Goal: Task Accomplishment & Management: Use online tool/utility

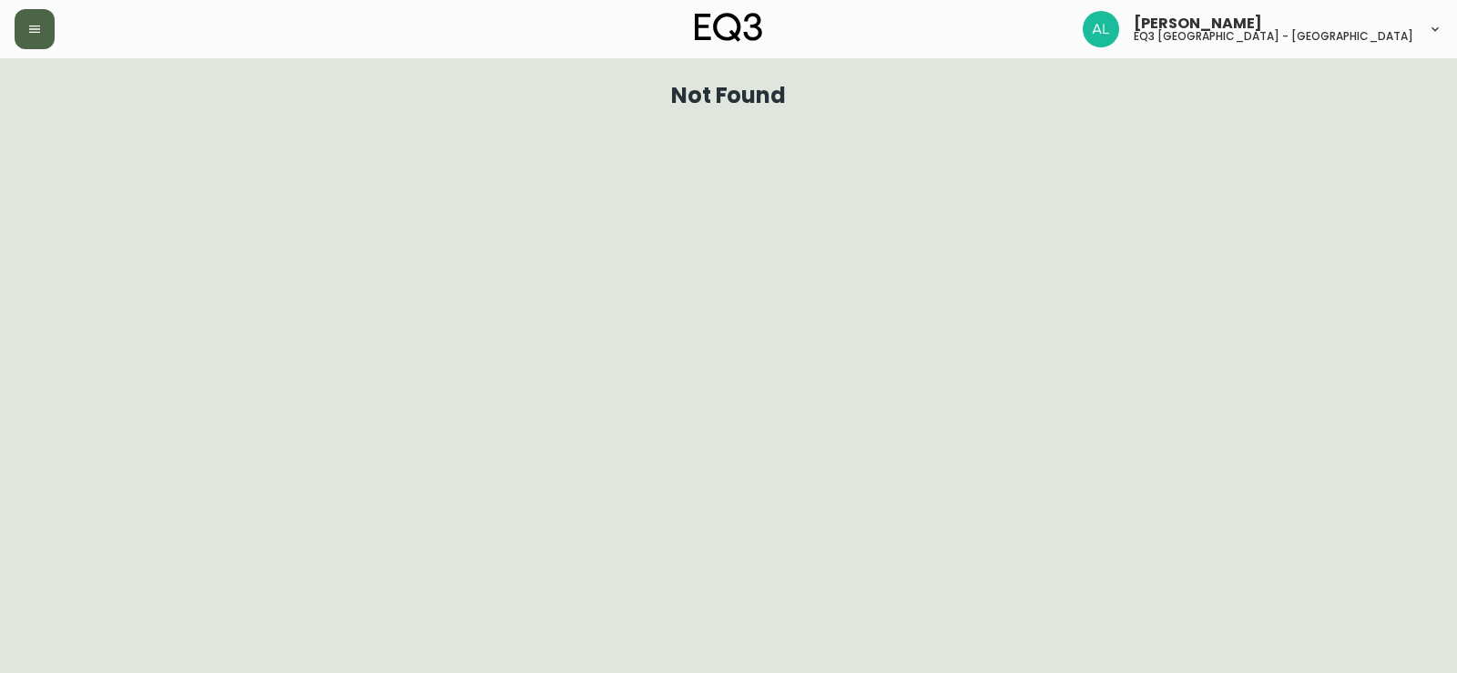
click at [36, 28] on icon "button" at bounding box center [34, 29] width 15 height 15
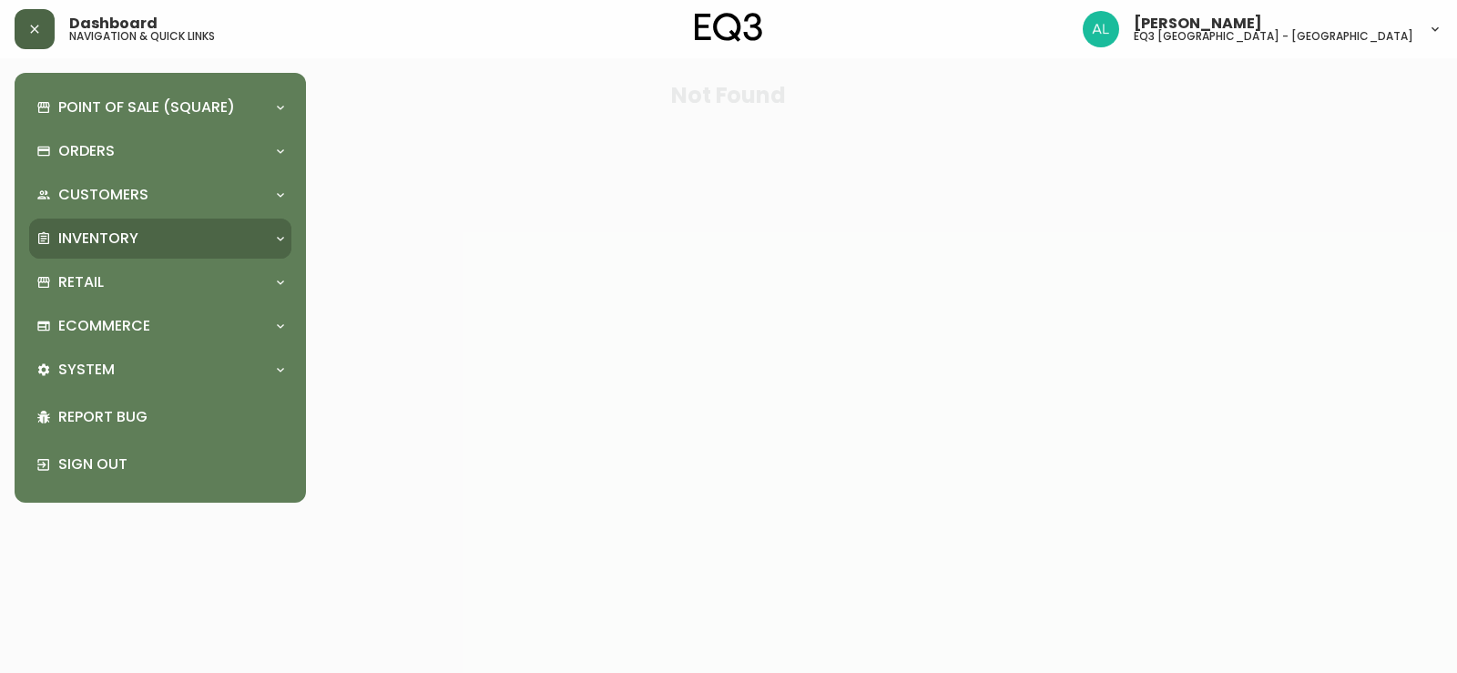
click at [71, 236] on p "Inventory" at bounding box center [98, 239] width 80 height 20
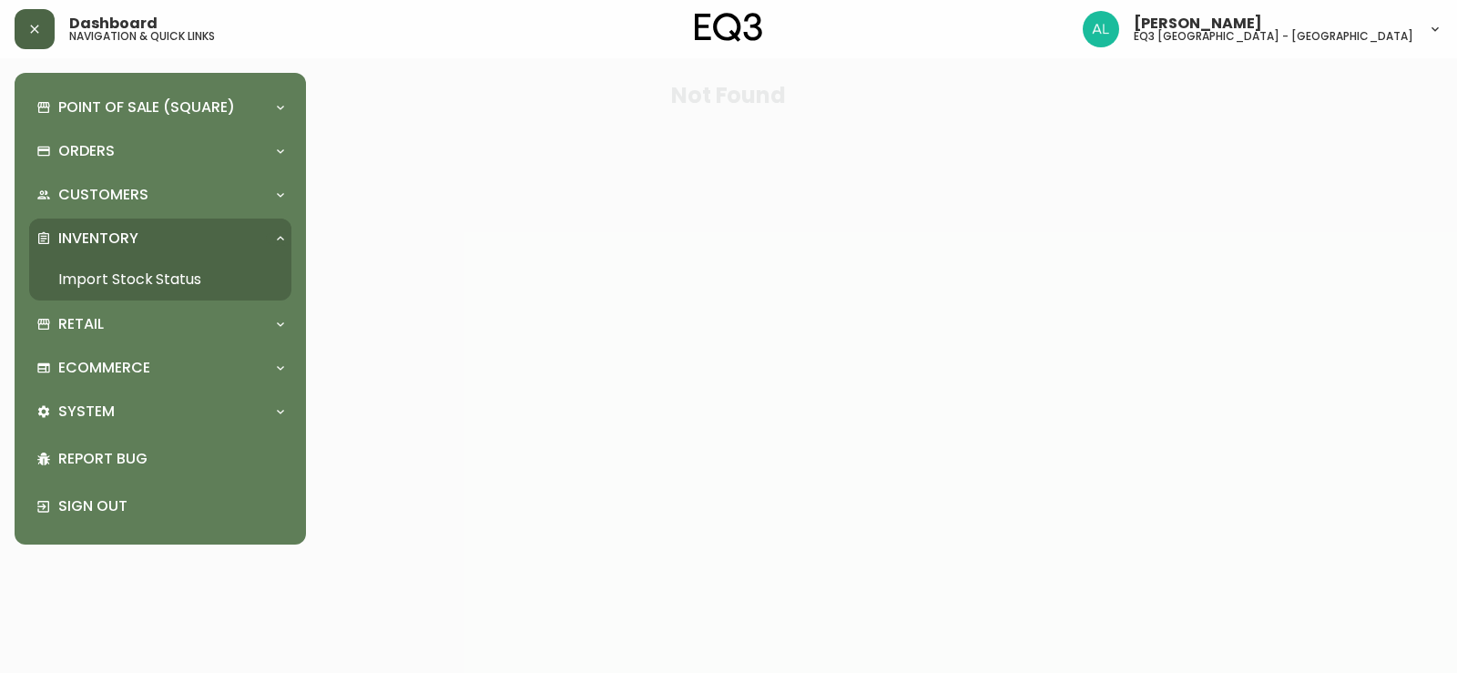
click at [118, 279] on link "Import Stock Status" at bounding box center [160, 280] width 262 height 42
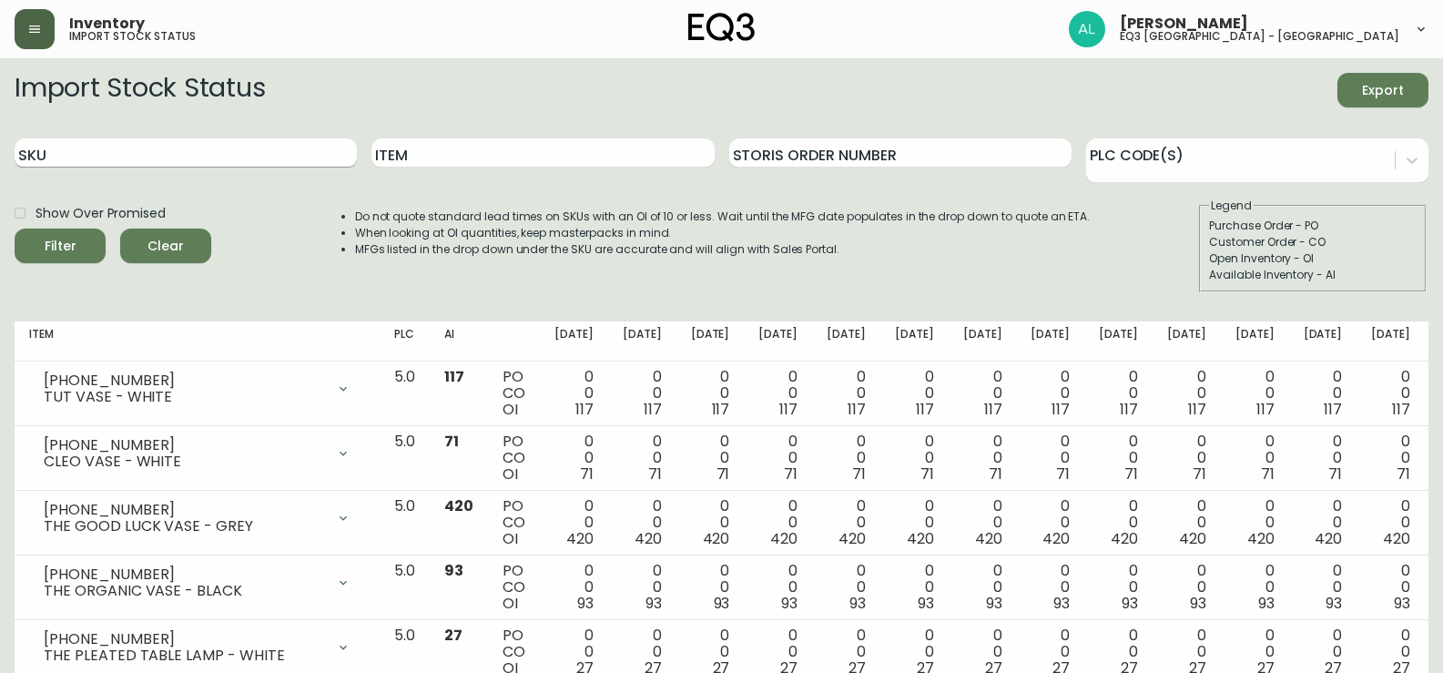
click at [320, 149] on input "SKU" at bounding box center [186, 152] width 342 height 29
type input "r"
type input "reclaimed"
click at [15, 229] on button "Filter" at bounding box center [60, 246] width 91 height 35
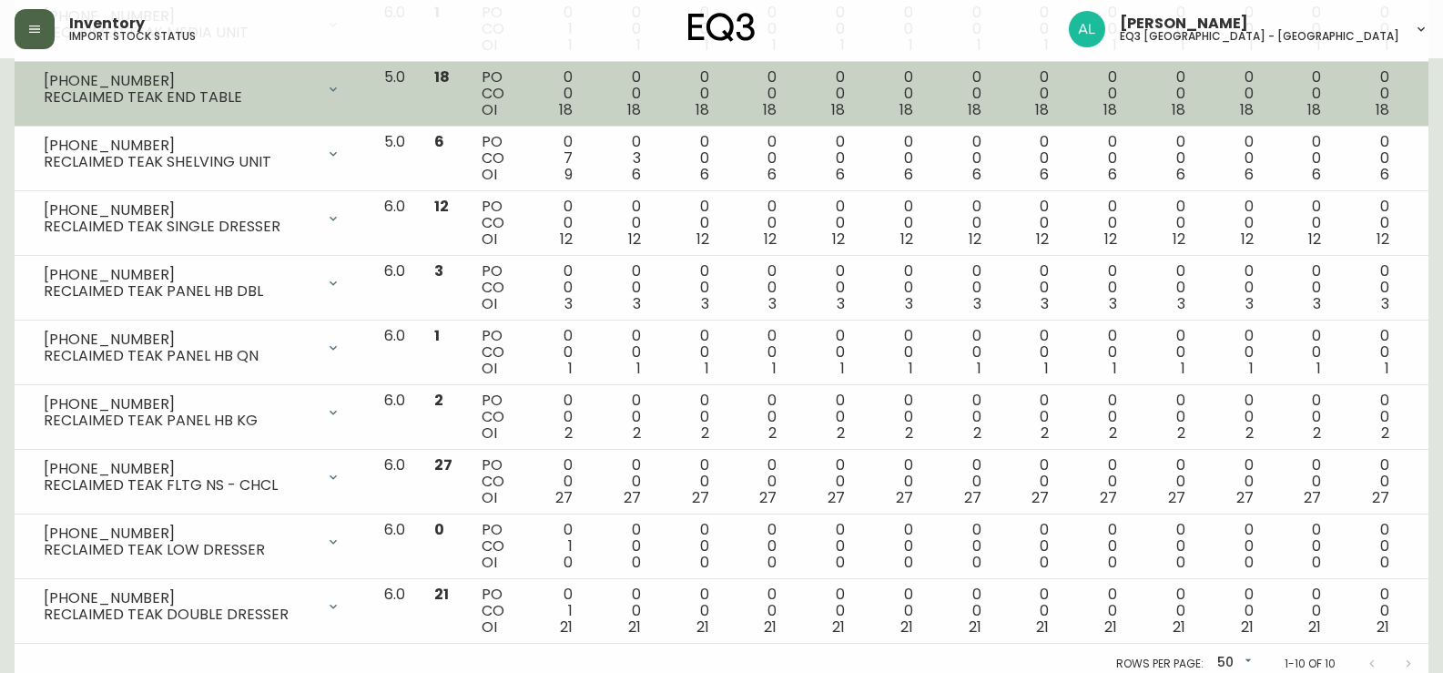
scroll to position [375, 0]
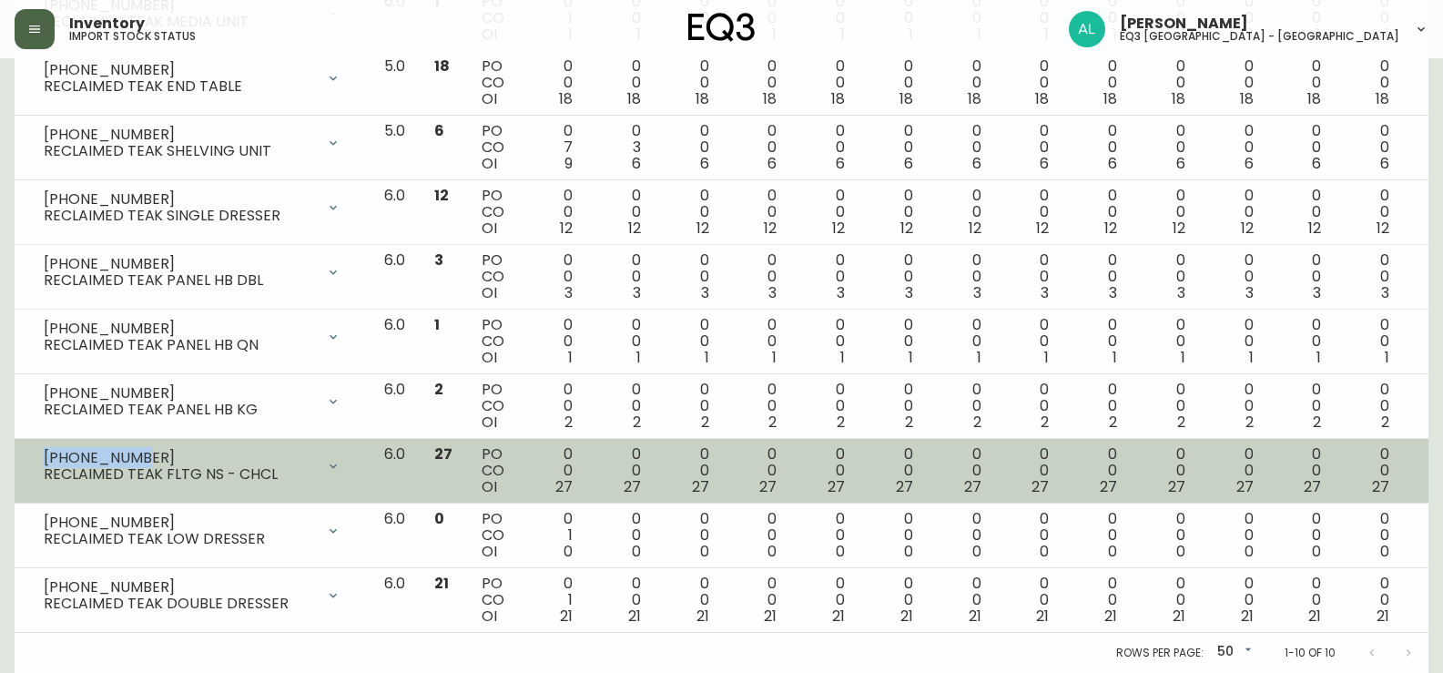
drag, startPoint x: 157, startPoint y: 456, endPoint x: 45, endPoint y: 460, distance: 112.0
click at [45, 460] on div "[PHONE_NUMBER]" at bounding box center [179, 458] width 271 height 16
copy div "[PHONE_NUMBER]"
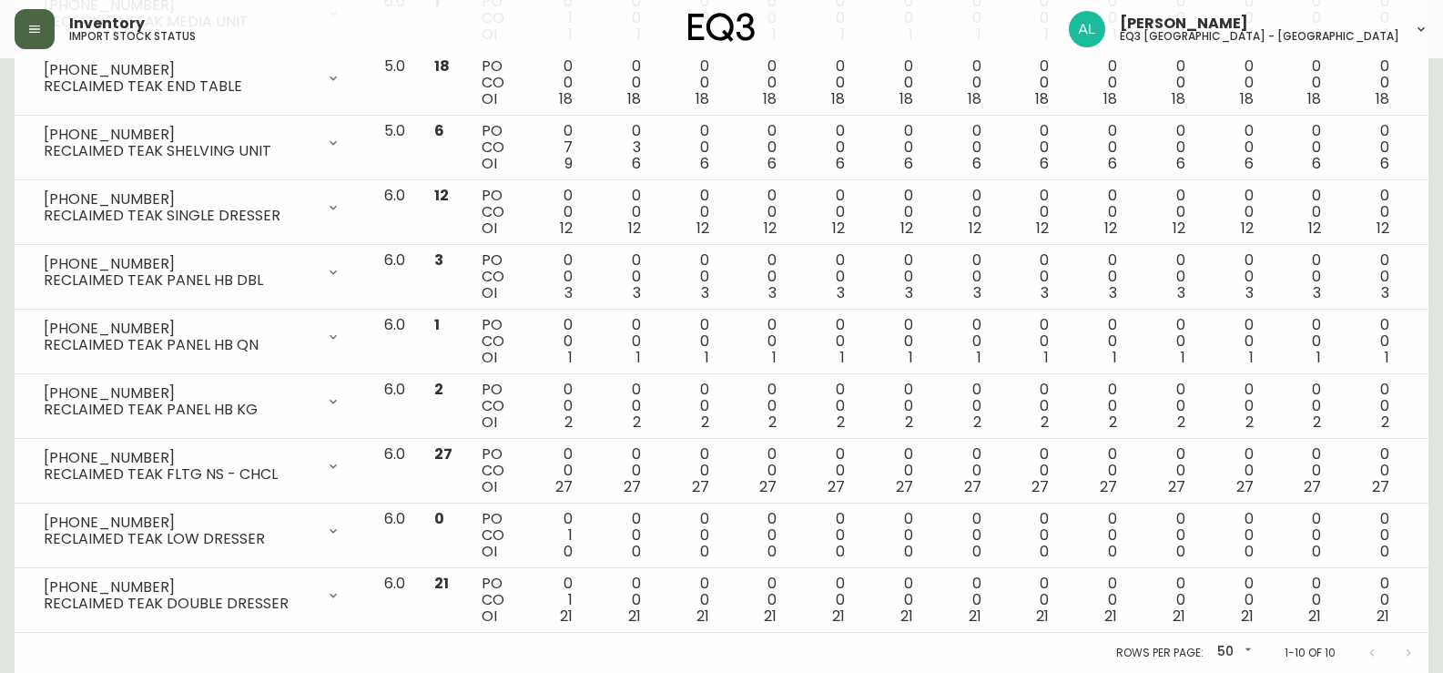
drag, startPoint x: 0, startPoint y: 437, endPoint x: 110, endPoint y: 226, distance: 238.2
click at [0, 436] on main "Import Stock Status Export SKU Item reclaimed Storis Order Number PLC Code(s) S…" at bounding box center [721, 178] width 1443 height 990
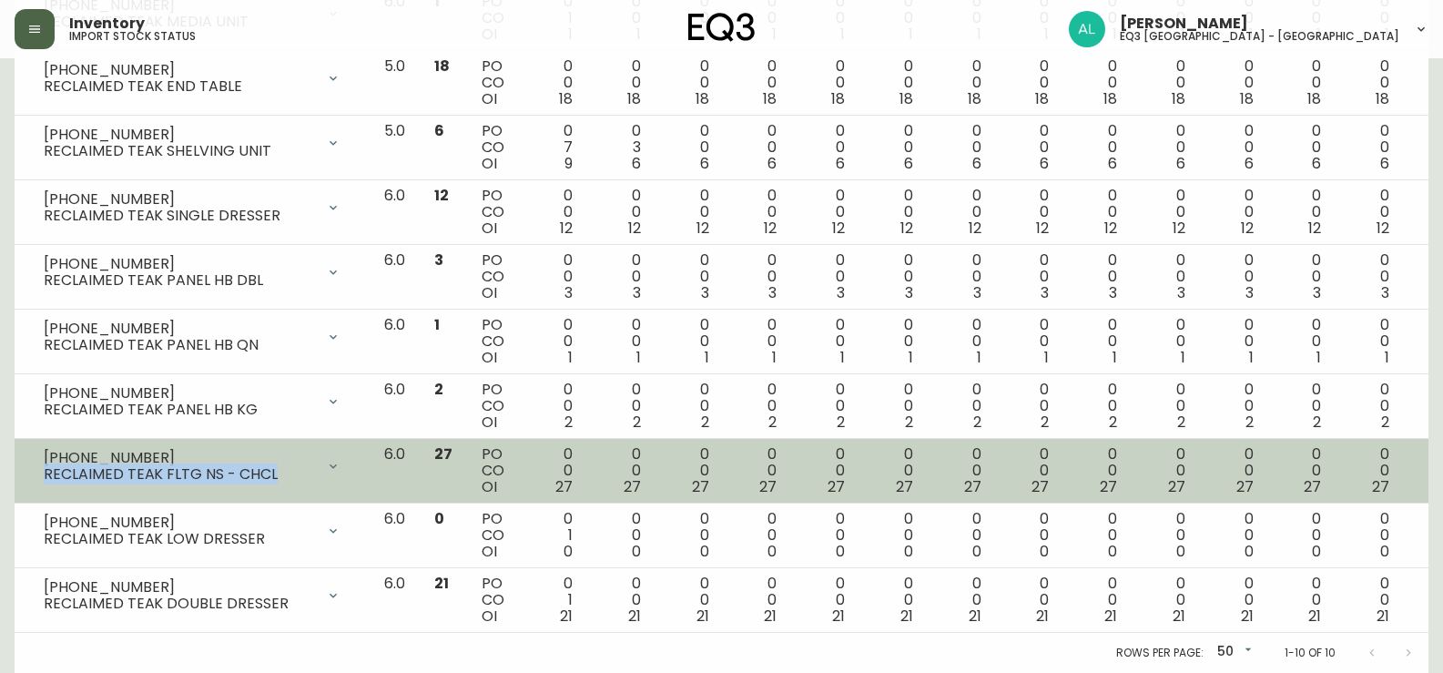
drag, startPoint x: 274, startPoint y: 475, endPoint x: 33, endPoint y: 478, distance: 241.3
click at [33, 478] on div "[PHONE_NUMBER] RECLAIMED TEAK FLTG NS - CHCL" at bounding box center [192, 466] width 326 height 40
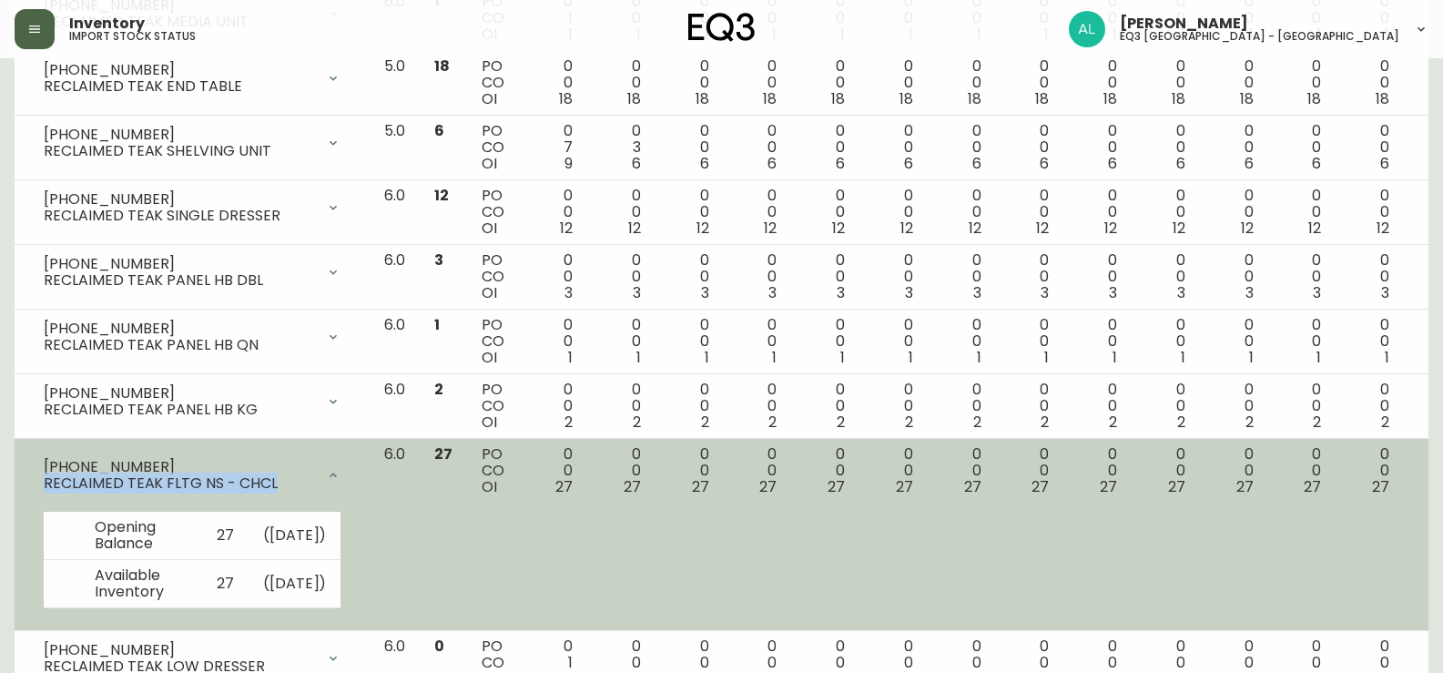
copy div "RECLAIMED TEAK FLTG NS - CHCL"
drag, startPoint x: 143, startPoint y: 462, endPoint x: 46, endPoint y: 460, distance: 97.5
click at [46, 460] on div "[PHONE_NUMBER]" at bounding box center [179, 467] width 271 height 16
copy div "[PHONE_NUMBER]"
